Goal: Communication & Community: Answer question/provide support

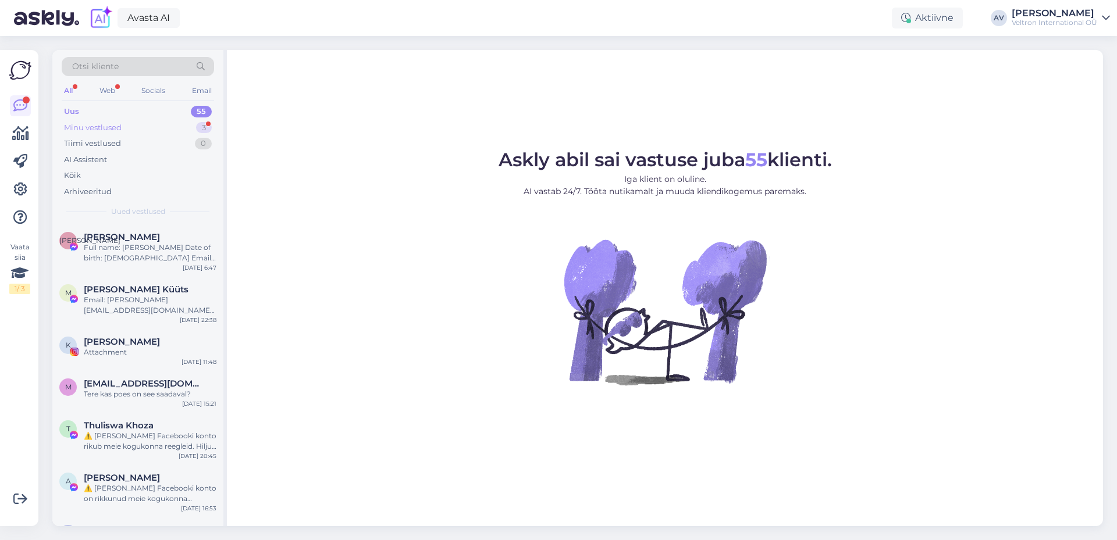
click at [102, 130] on div "Minu vestlused" at bounding box center [93, 128] width 58 height 12
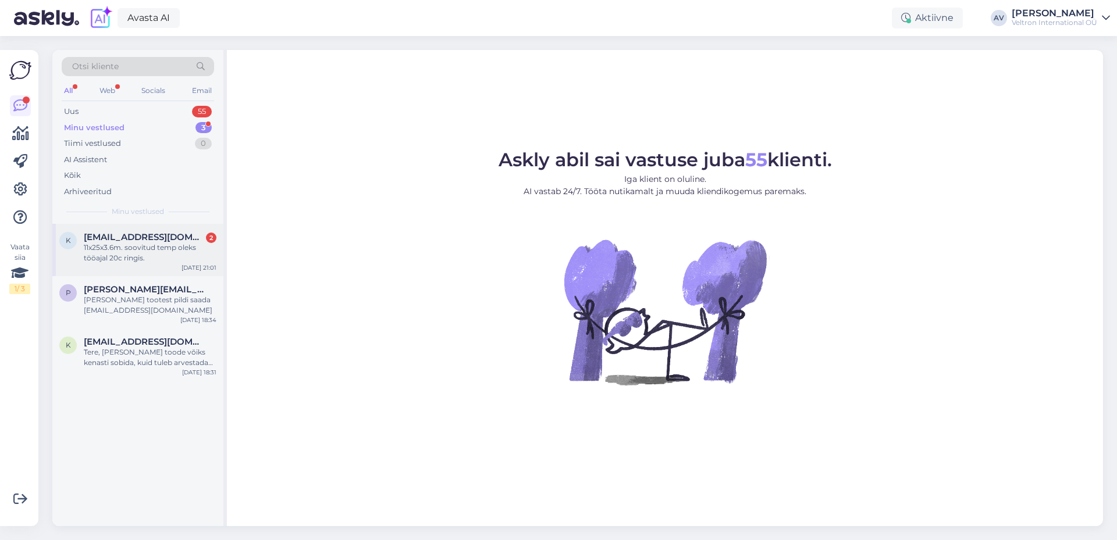
click at [160, 245] on div "11x25x3.6m. soovitud temp oleks tööajal 20c ringis." at bounding box center [150, 253] width 133 height 21
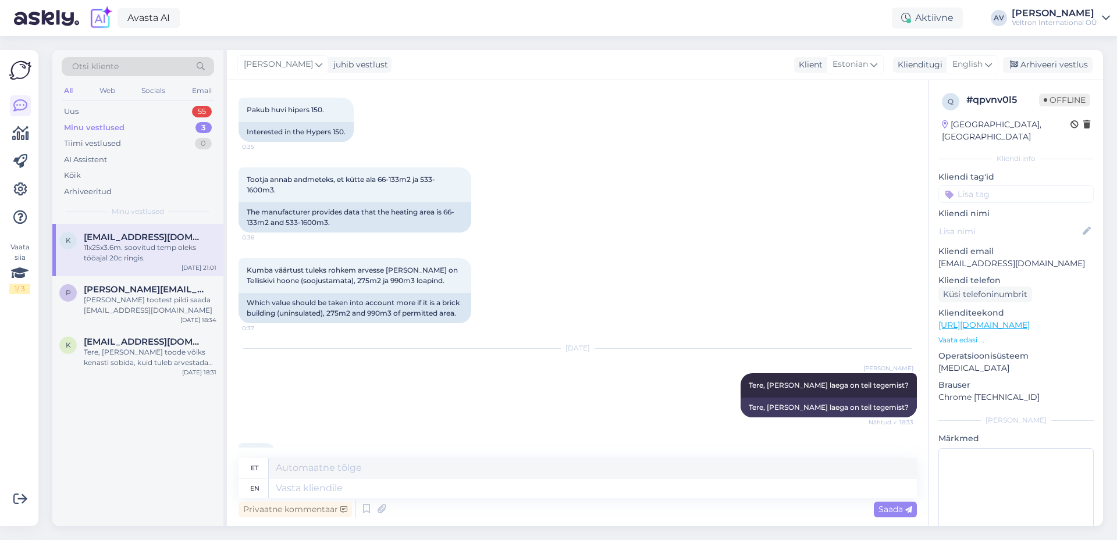
scroll to position [475, 0]
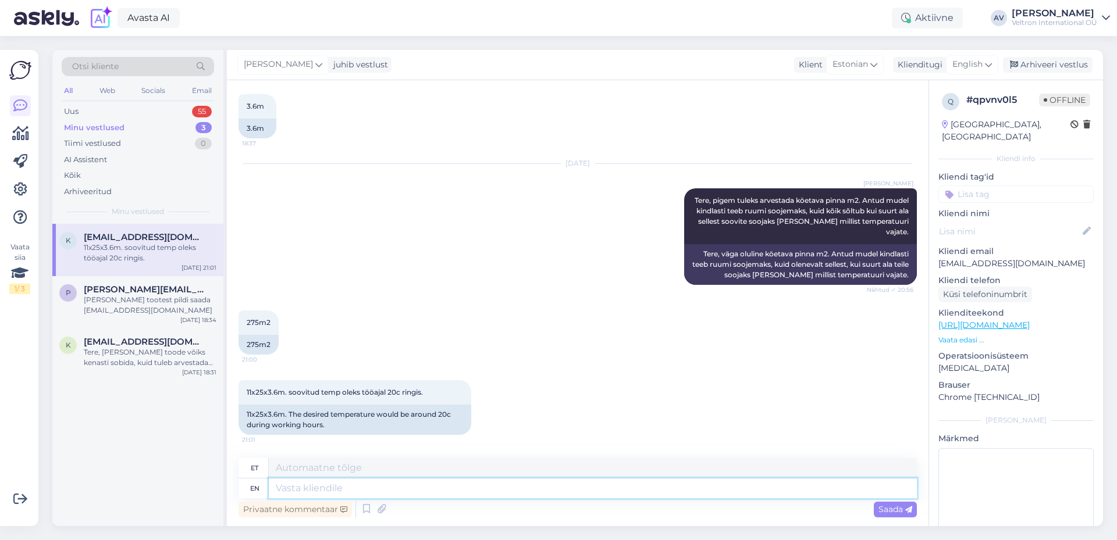
click at [469, 487] on textarea at bounding box center [593, 489] width 648 height 20
type textarea "Tere,"
type textarea "Tere, Selliste"
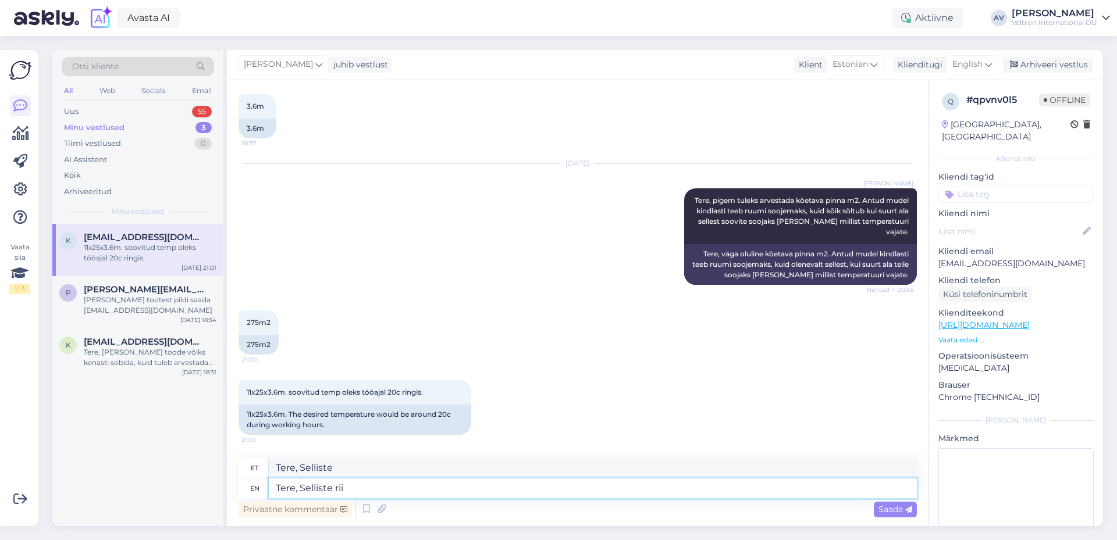
type textarea "Tere, Selliste riit"
type textarea "Tere, Selliste ruutmeetrite p"
type textarea "Tere, Selliste ruutmeetrite"
type textarea "Tere, Selliste ruutmeetrite puhul"
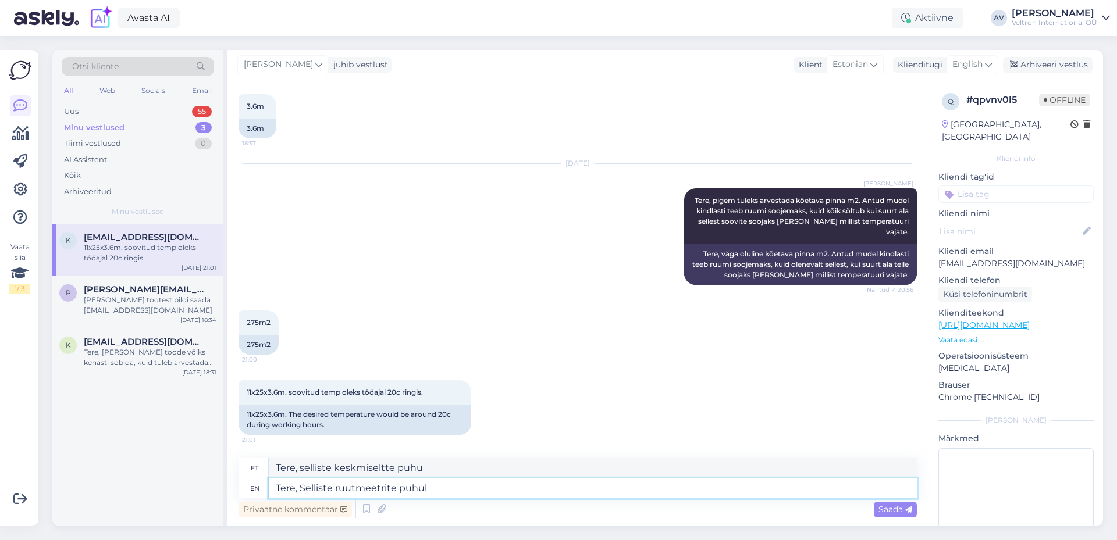
type textarea "Tere, selliste aastate puhul"
type textarea "Tere, Selliste ruutmeetrite puhul ja s"
type textarea "Tere, selliste aastate puhul ja"
type textarea "Tere, Selliste ruutmeetrite puhul ja soovi"
type textarea "Tere, selliste aastate puhul ja soovi"
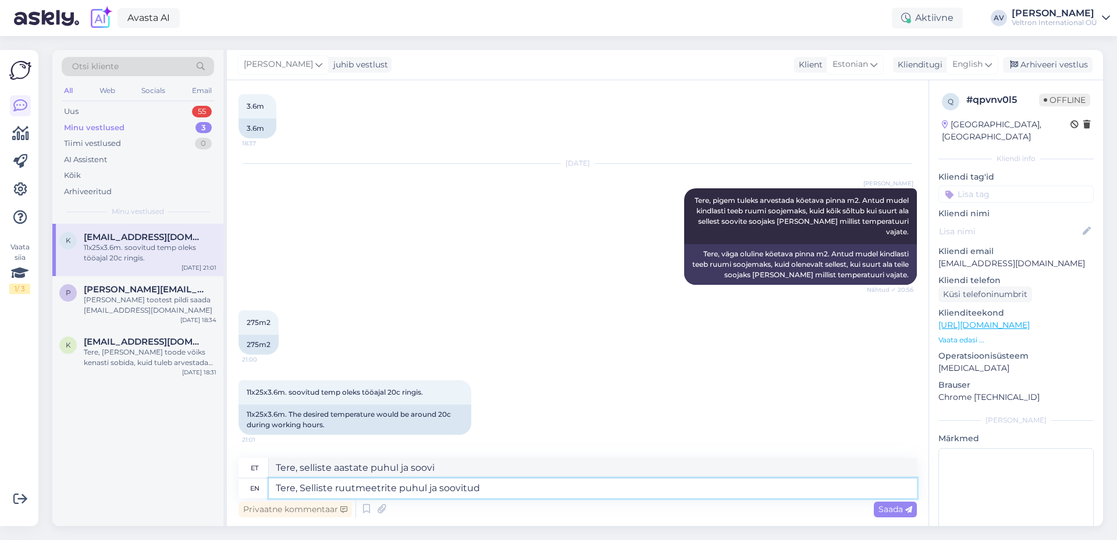
type textarea "Tere, Selliste ruutmeetrite puhul ja soovitud"
type textarea "Tere, selliste külastajate puhul ja eelista"
type textarea "Tere, Selliste ruutmeetrite puhul ja soovitud temperatuuri p"
type textarea "Tere, selliste keskmisete puhul ja temperatuuri temperatuuri"
type textarea "Tere, Selliste ruutmeetrite puhul ja soovitud temperatuuri puhul p"
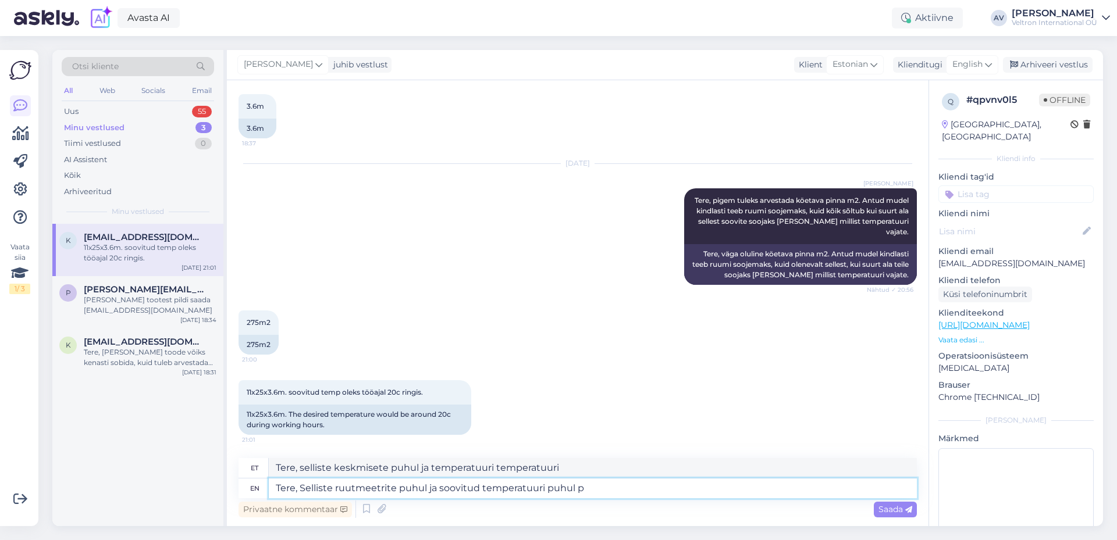
type textarea "Tere, selliste keskmisete puhul ja keskmise temperatuuri puhul"
type textarea "Tere, Selliste ruutmeetrite puhul ja soovitud temperatuuri puhul peaks kas"
type textarea "Tere, selliste keskmisete puhul ja keskmise temperatuuri piikide puhul"
type textarea "Tere, Selliste ruutmeetrite puhul ja soovitud temperatuuri puhul peaks kasutama…"
type textarea "Tere, selliste väiksemate puhul ja keskmise temperatuuri puhul peaks kasutama"
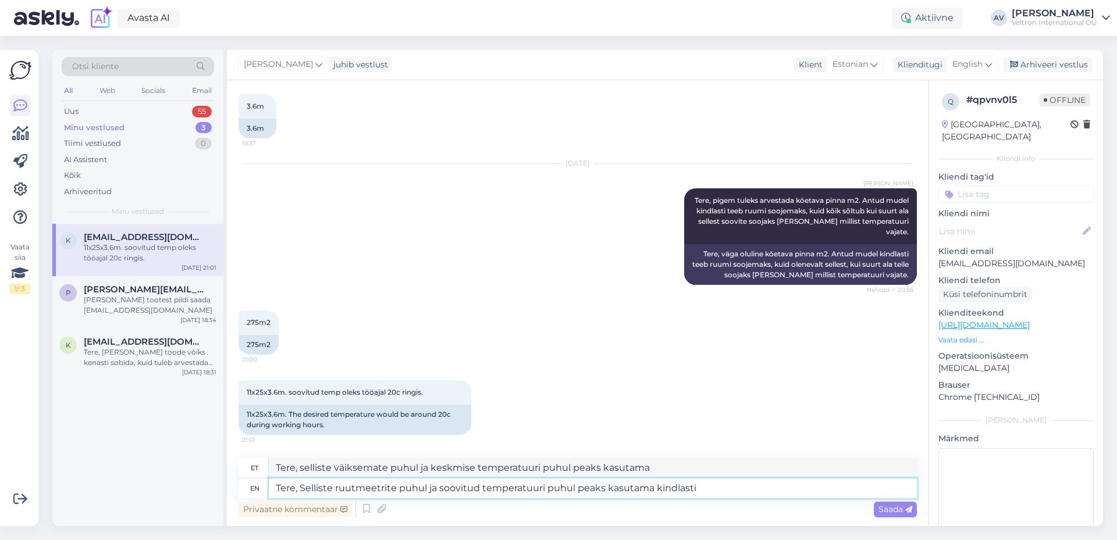
type textarea "Tere, Selliste ruutmeetrite puhul ja soovitud temperatuuri puhul peaks kasutama…"
type textarea "Tere, selliste vajaduste puhul ja temperatuuri puhul peaks kasutama kindlasti"
type textarea "Tere, Selliste ruutmeetrite puhul ja soovitud temperatuuri puhul peaks kasutama…"
type textarea "Tere, selliste väiksemate puhul ja keskmise temperatuuri puhul peaks kasutama k…"
type textarea "Tere, Selliste ruutmeetrite puhul ja soovitud temperatuuri puhul peaks kasutama…"
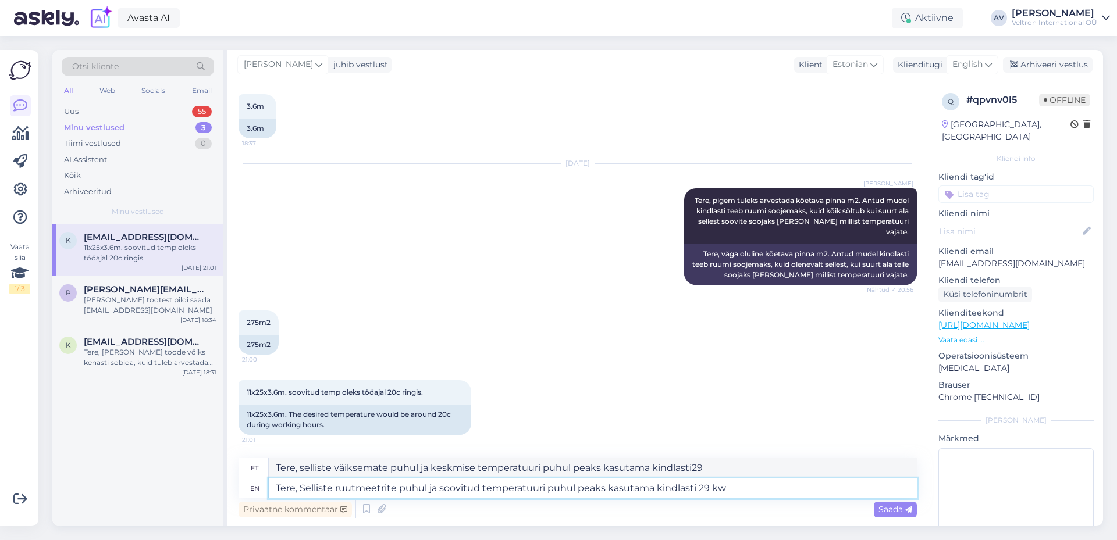
type textarea "Tere, selliste väiksemate puhul ja vähemalt 29 temperatuuri puhul peaks kasutam…"
type textarea "Tere, Selliste ruutmeetrite puhul ja soovitud temperatuuri puhul peaks kasutama…"
type textarea "Tere, selliste väiksemate puhul ja 29 temperatuuri puhul peaks kasutama kindlas…"
click at [405, 486] on textarea "Tere, Selliste ruutmeetrite puhul ja soovitud temperatuuri puhul peaks kasutama…" at bounding box center [593, 489] width 648 height 20
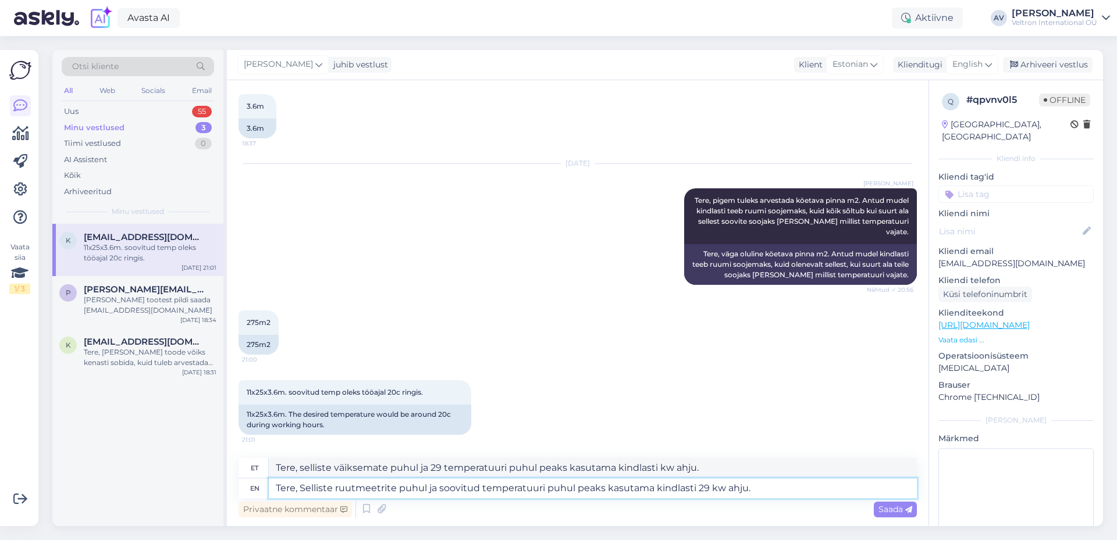
type textarea "Tere, Selliste ruutmeetrite ja soovitud temperatuuri puhul peaks kasutama kindl…"
type textarea "Tere, selliste kulukate ja temperatuuri puhul peaks kasutama kindlasti 29 kw ah…"
type textarea "Tere, Selliste ruutmeetrite ja soovitud temperatuuri puhul peaks kasutama kindl…"
click at [893, 508] on span "Saada" at bounding box center [895, 509] width 34 height 10
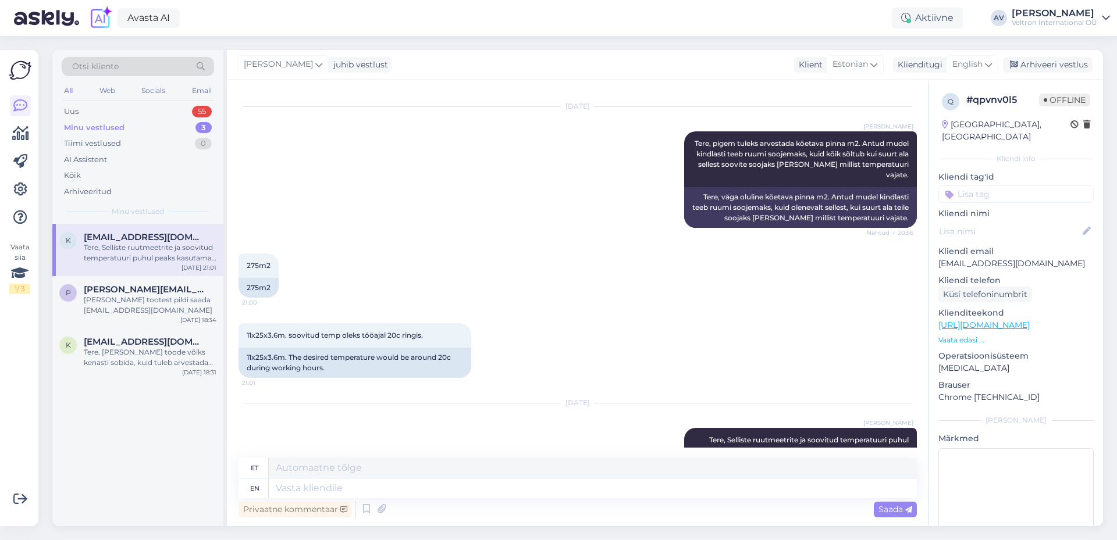
scroll to position [590, 0]
